Goal: Navigation & Orientation: Go to known website

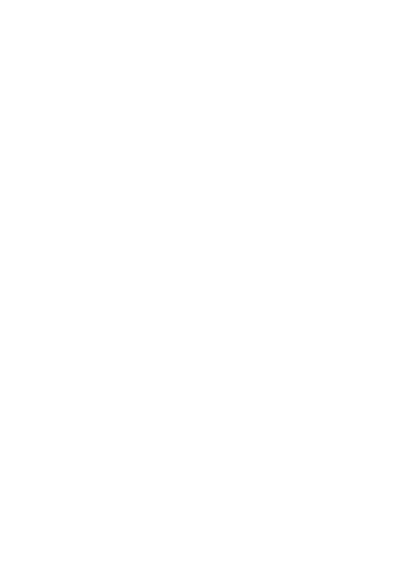
click at [419, 5] on html at bounding box center [210, 2] width 420 height 5
